Goal: Information Seeking & Learning: Learn about a topic

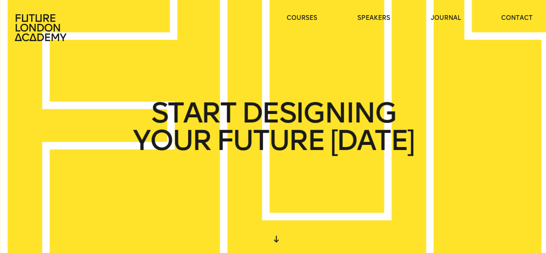
drag, startPoint x: 272, startPoint y: 23, endPoint x: 327, endPoint y: 94, distance: 89.9
click at [333, 93] on div "START DESIGNING YOUR FUTURE [DATE] WE CREATE LEARNING EXPERIENCES IN THE HEART …" at bounding box center [273, 126] width 546 height 253
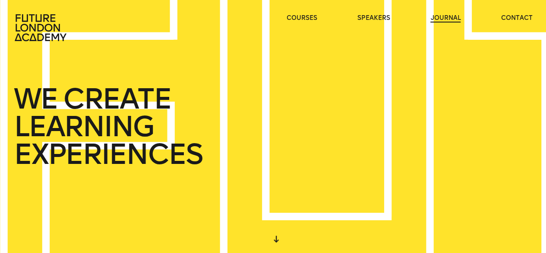
click at [445, 21] on link "journal" at bounding box center [446, 18] width 30 height 9
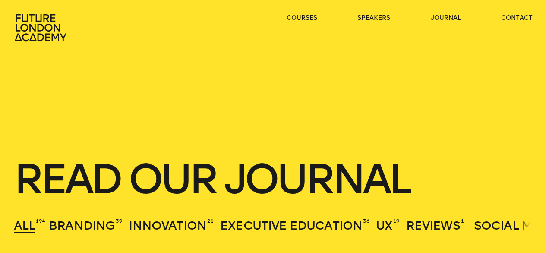
click at [482, 18] on ul "courses speakers journal contact" at bounding box center [410, 28] width 246 height 28
click at [24, 34] on icon at bounding box center [40, 27] width 52 height 27
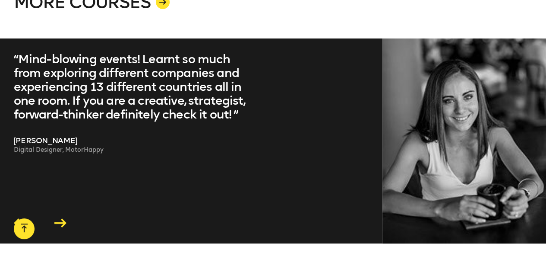
scroll to position [1634, 0]
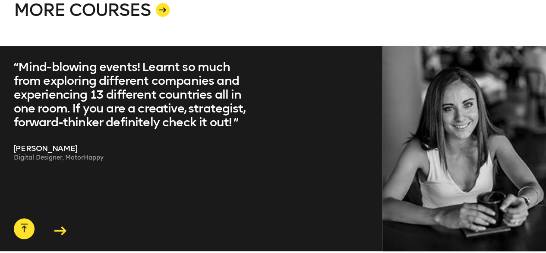
click at [59, 226] on icon at bounding box center [60, 230] width 12 height 9
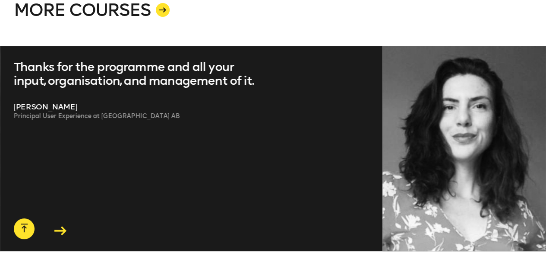
click at [59, 226] on icon at bounding box center [60, 230] width 12 height 9
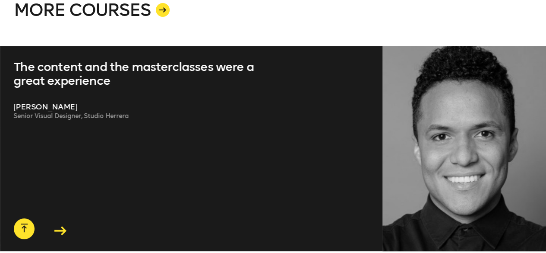
click at [59, 226] on icon at bounding box center [60, 230] width 12 height 9
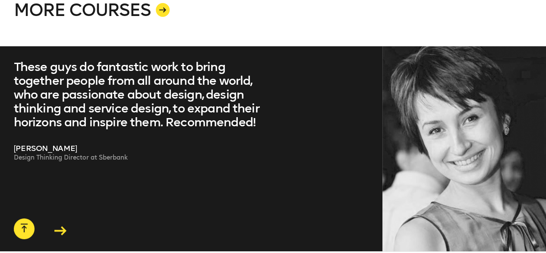
click at [59, 226] on icon at bounding box center [60, 230] width 12 height 9
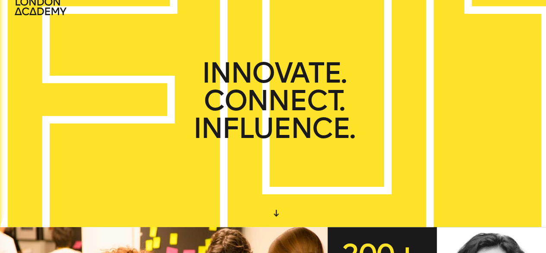
scroll to position [0, 0]
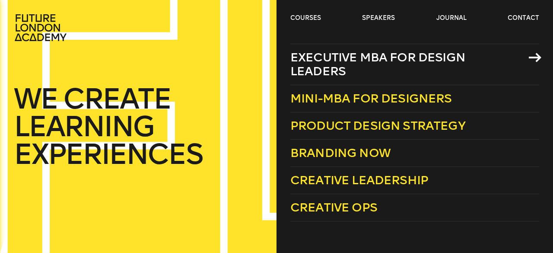
click at [315, 77] on span "Executive MBA for Design Leaders" at bounding box center [377, 64] width 175 height 28
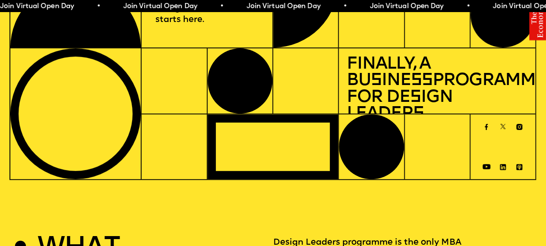
scroll to position [0, 1]
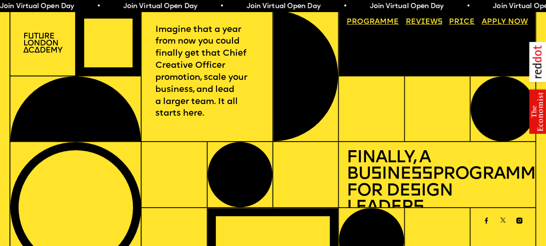
click at [459, 22] on link "Price" at bounding box center [462, 21] width 34 height 15
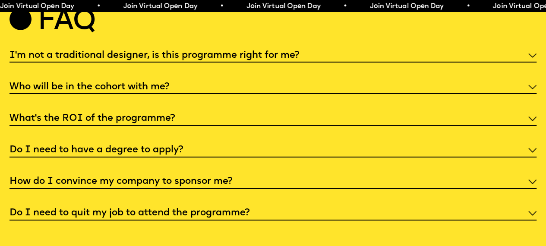
scroll to position [2861, 0]
click at [285, 60] on h5 "I'm not a traditional designer, is this programme right for me?" at bounding box center [155, 55] width 290 height 9
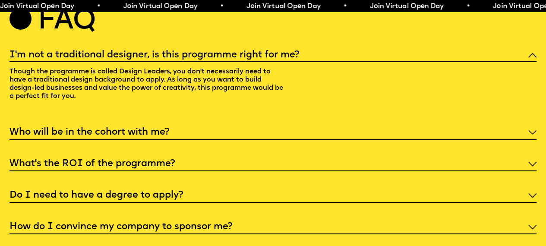
click at [278, 60] on h5 "I'm not a traditional designer, is this programme right for me?" at bounding box center [155, 55] width 290 height 9
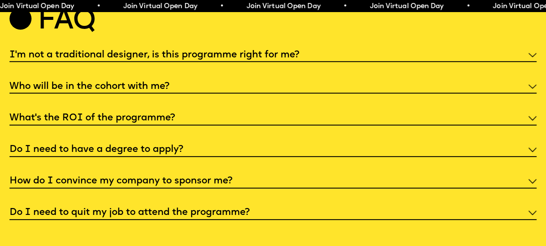
click at [155, 91] on h5 "Who will be in the cohort with me?" at bounding box center [90, 86] width 160 height 9
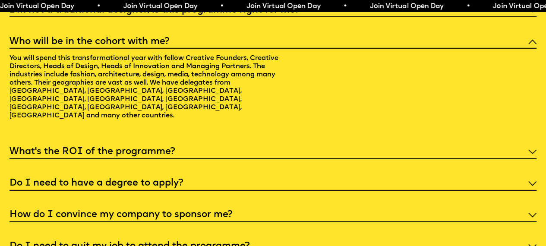
scroll to position [2907, 0]
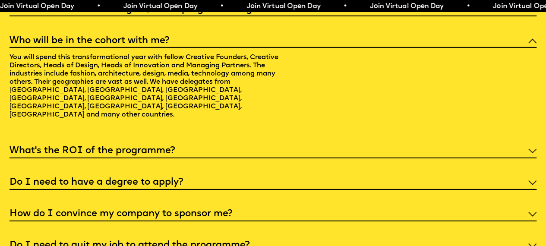
click at [125, 45] on h5 "Who will be in the cohort with me?" at bounding box center [90, 41] width 160 height 9
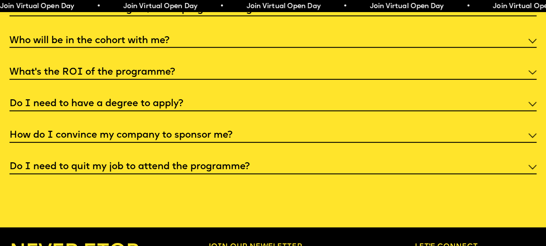
click at [116, 77] on h5 "What’s the ROI of the programme?" at bounding box center [93, 72] width 166 height 9
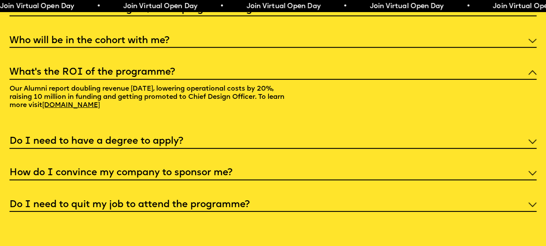
click at [117, 77] on h5 "What’s the ROI of the programme?" at bounding box center [93, 72] width 166 height 9
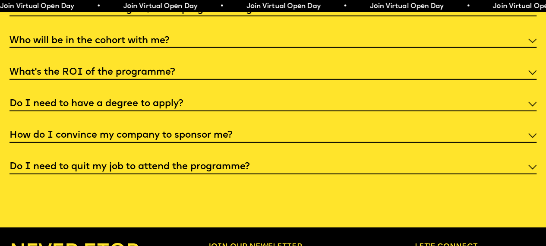
click at [114, 108] on h5 "Do I need to have a degree to apply?" at bounding box center [97, 104] width 174 height 9
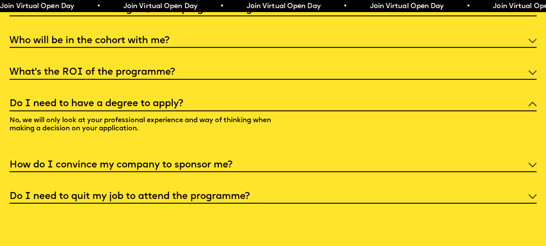
click at [114, 108] on h5 "Do I need to have a degree to apply?" at bounding box center [97, 104] width 174 height 9
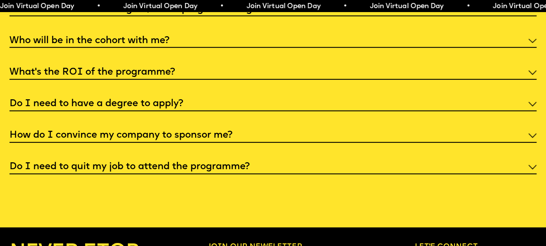
click at [116, 140] on h5 "How do I convince my company to sponsor me?" at bounding box center [121, 135] width 223 height 9
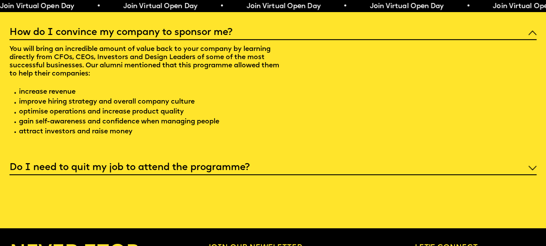
scroll to position [3010, 0]
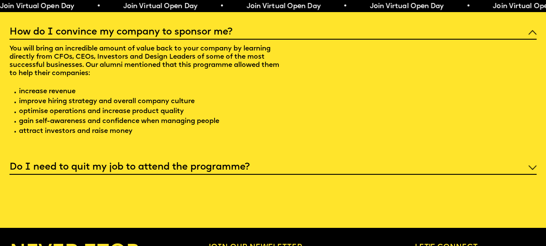
click at [95, 37] on h5 "How do I convince my company to sponsor me?" at bounding box center [121, 32] width 223 height 9
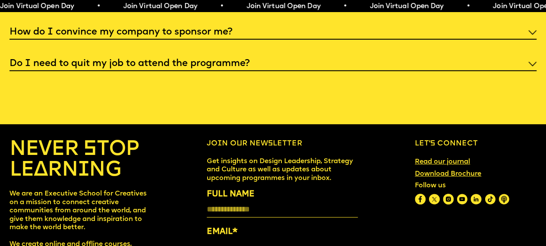
click at [91, 68] on h5 "Do I need to quit my job to attend the programme?" at bounding box center [130, 64] width 241 height 9
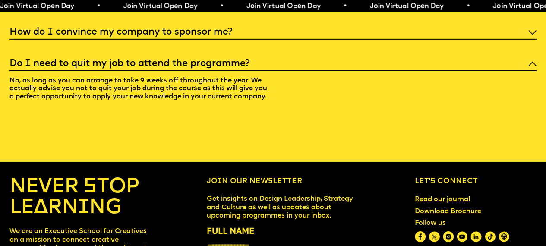
click at [91, 68] on h5 "Do I need to quit my job to attend the programme?" at bounding box center [130, 64] width 241 height 9
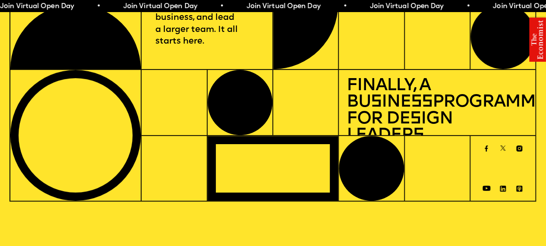
scroll to position [0, 0]
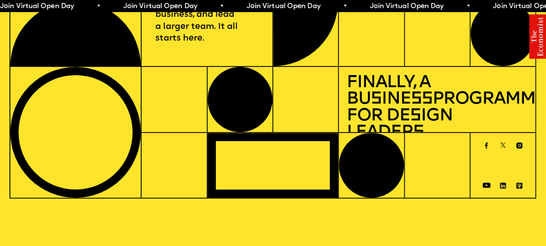
scroll to position [14, 1]
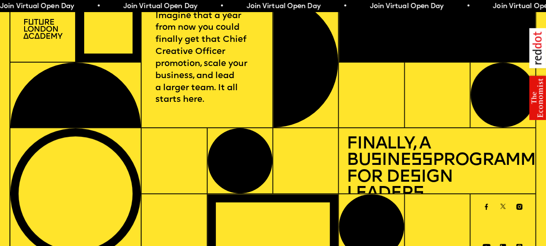
click at [538, 99] on img at bounding box center [537, 74] width 17 height 92
